Goal: Task Accomplishment & Management: Use online tool/utility

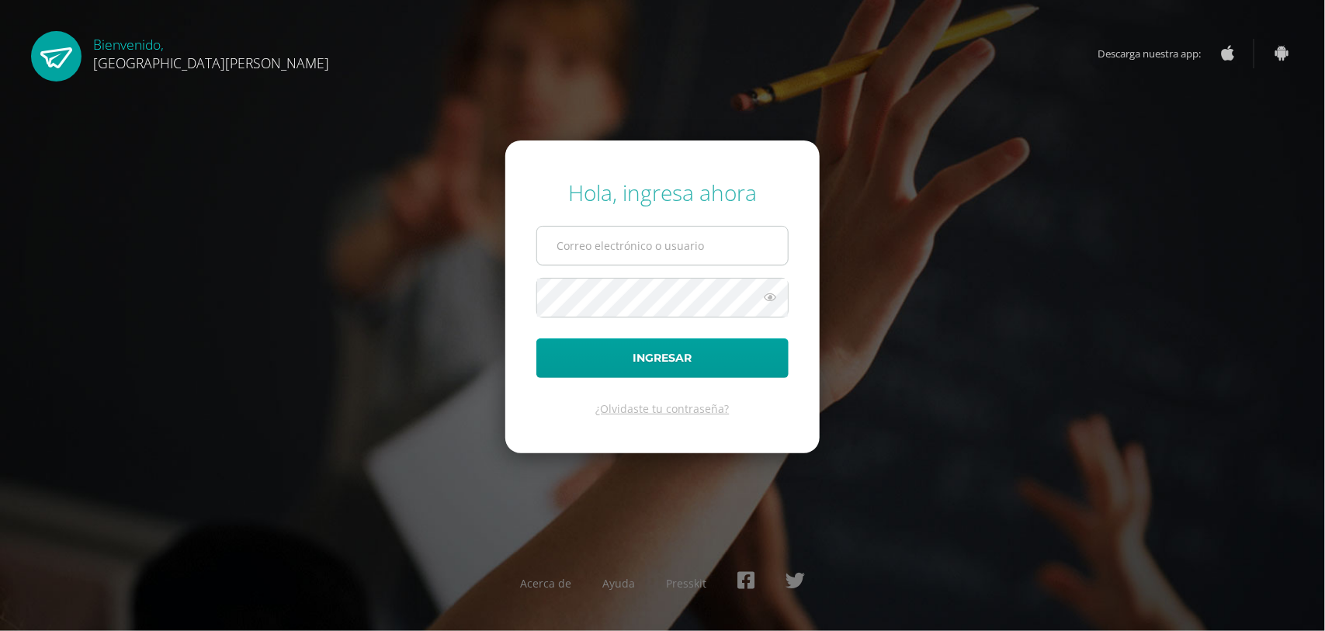
click at [656, 244] on input "text" at bounding box center [662, 246] width 251 height 38
type input "[EMAIL_ADDRESS][DOMAIN_NAME]"
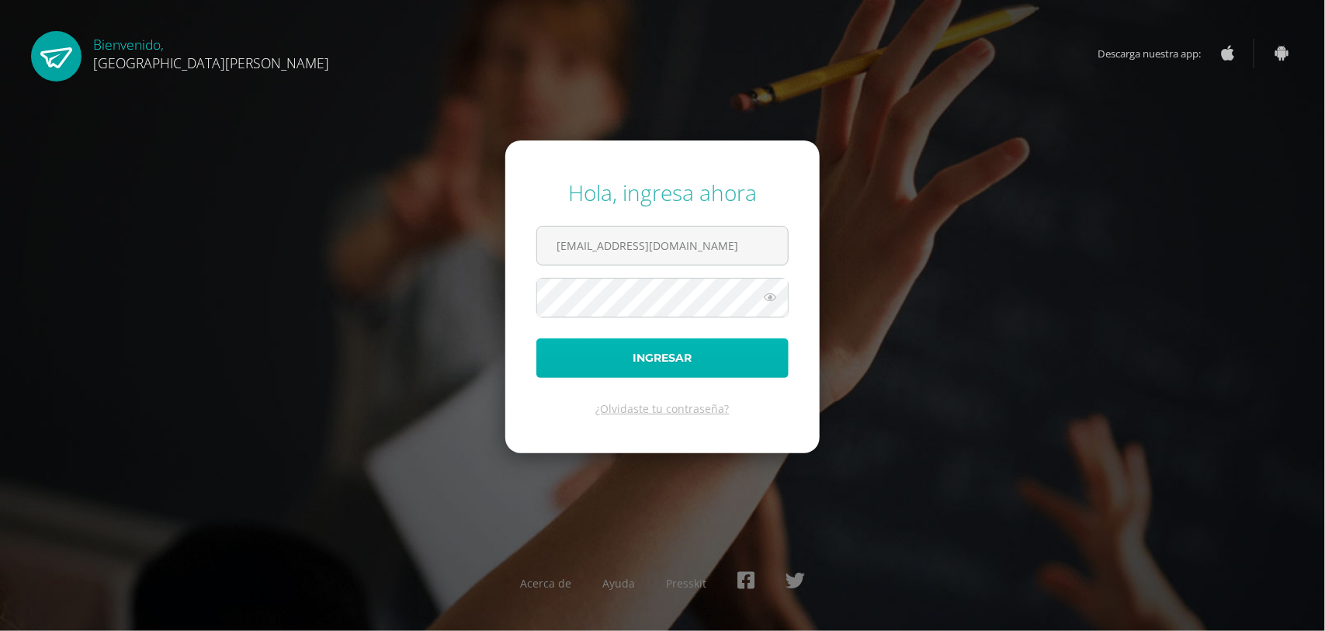
click at [657, 359] on button "Ingresar" at bounding box center [662, 358] width 252 height 40
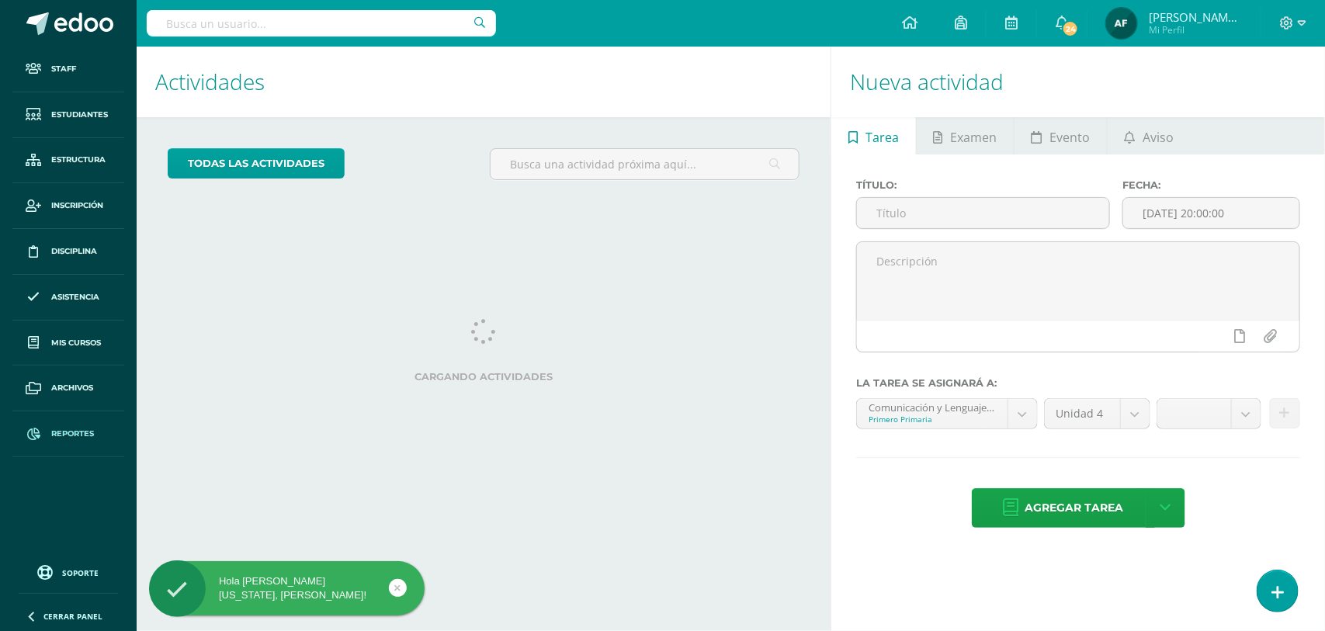
click at [70, 433] on span "Reportes" at bounding box center [72, 434] width 43 height 12
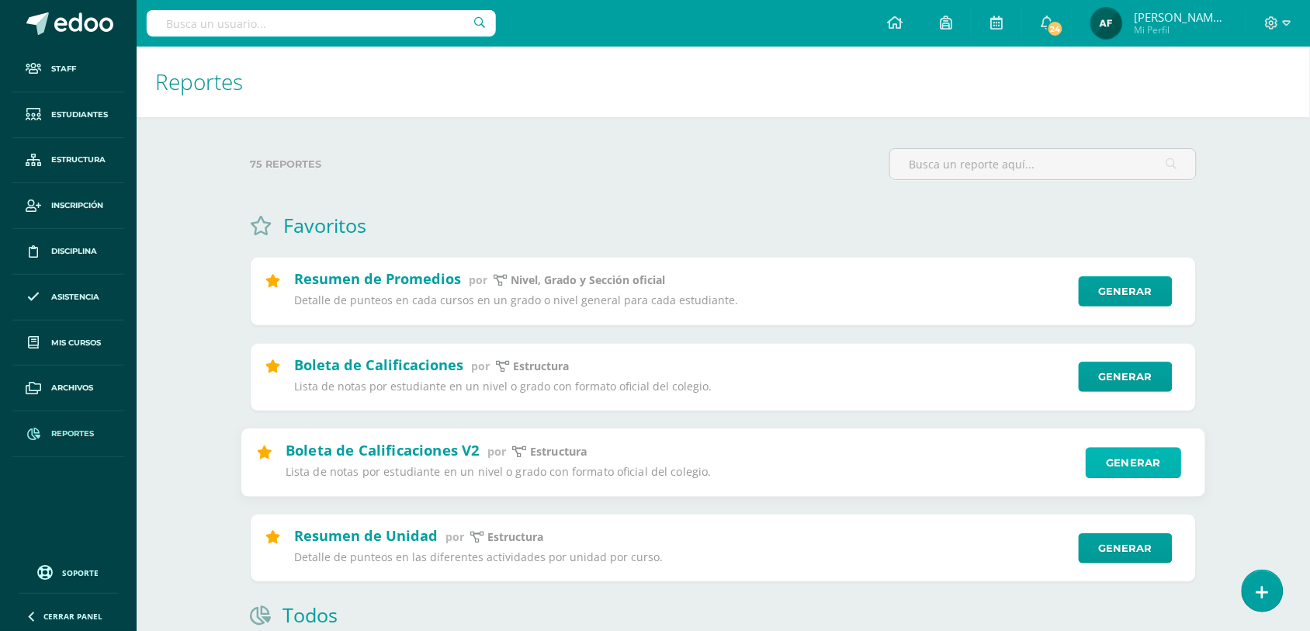
click at [1142, 463] on link "Generar" at bounding box center [1133, 462] width 95 height 31
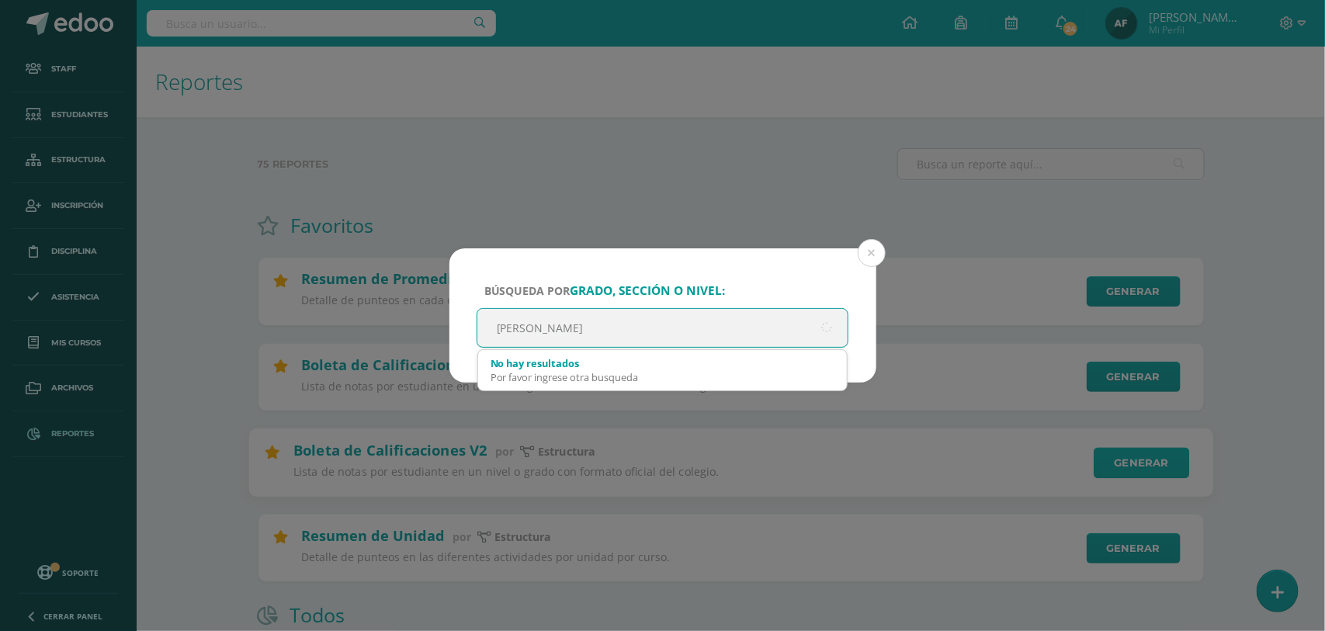
type input "quinto"
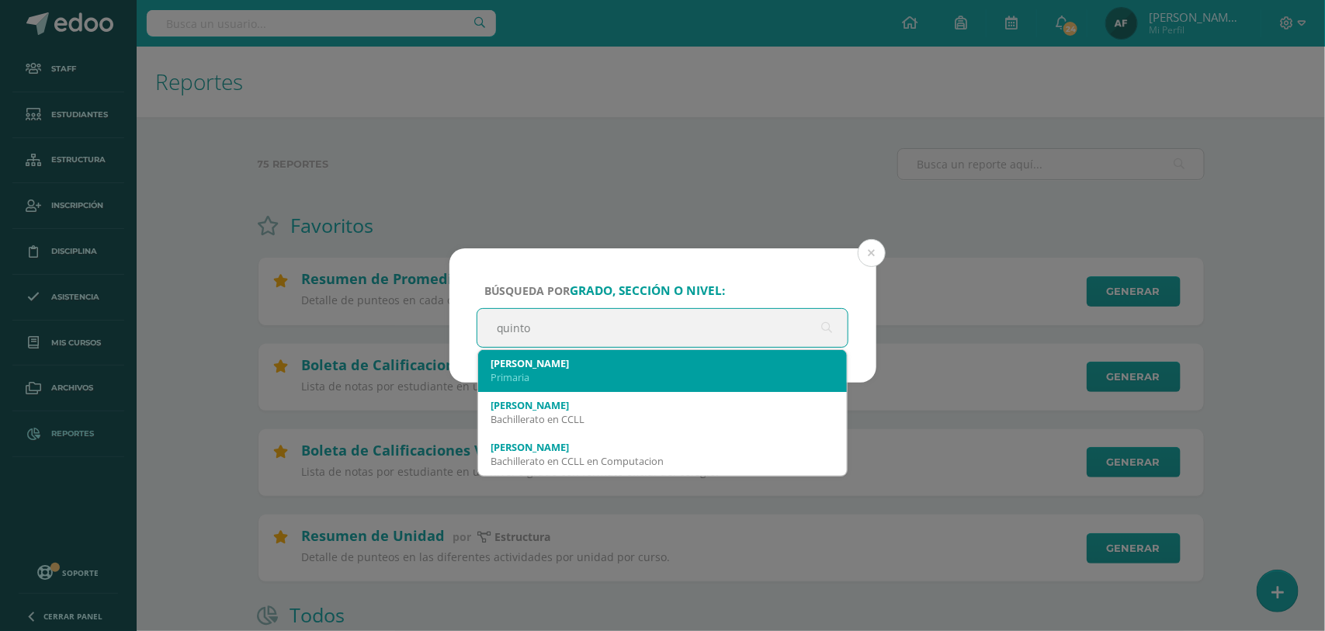
click at [513, 369] on div "[PERSON_NAME]" at bounding box center [663, 363] width 345 height 14
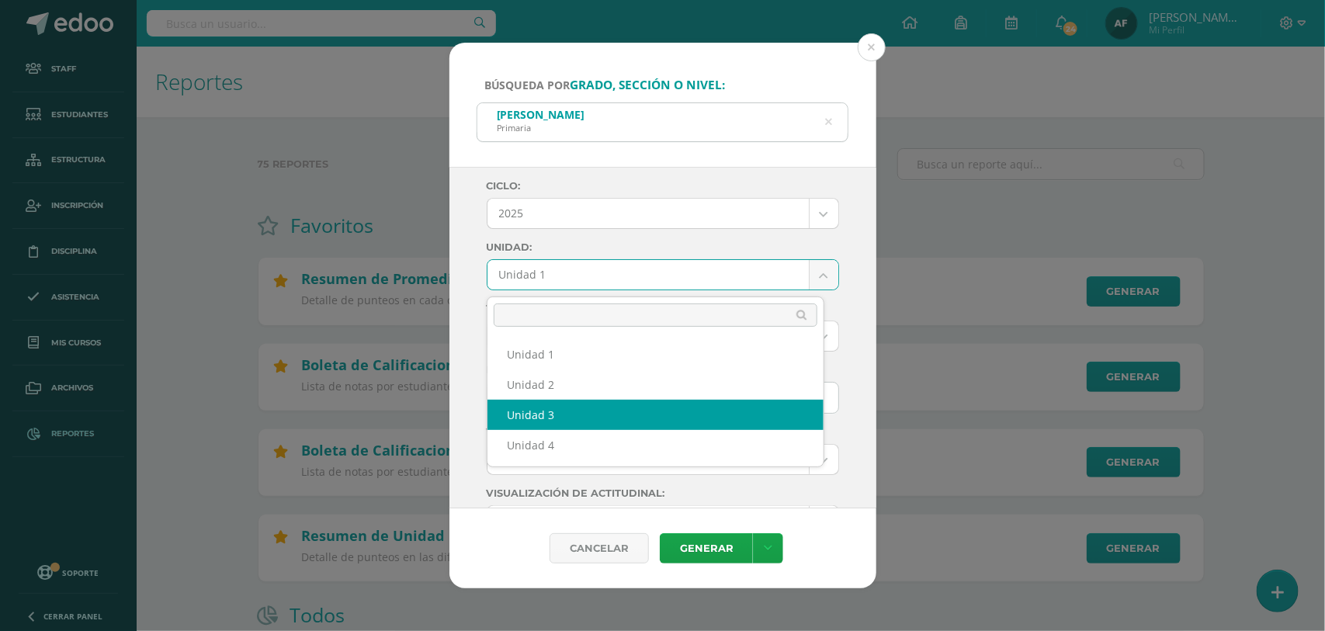
select select "Unidad 3"
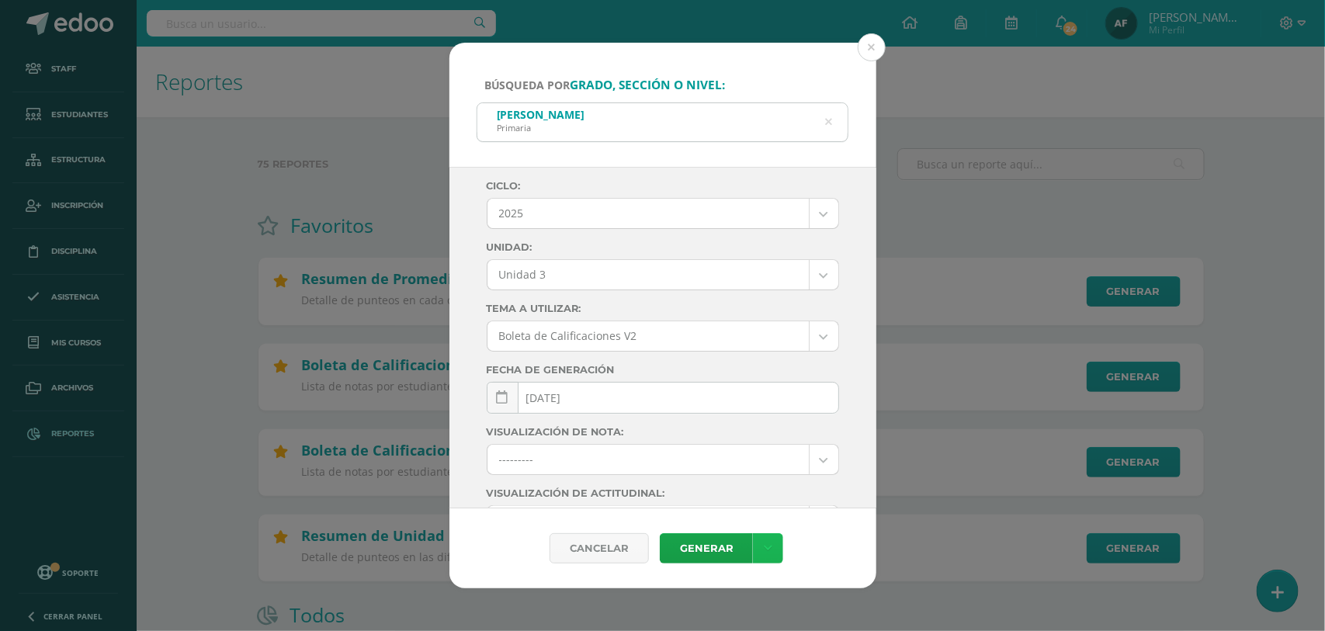
click at [770, 547] on icon at bounding box center [768, 548] width 9 height 13
click at [761, 472] on link "Descargar como PDF" at bounding box center [767, 471] width 165 height 24
